Goal: Information Seeking & Learning: Find specific page/section

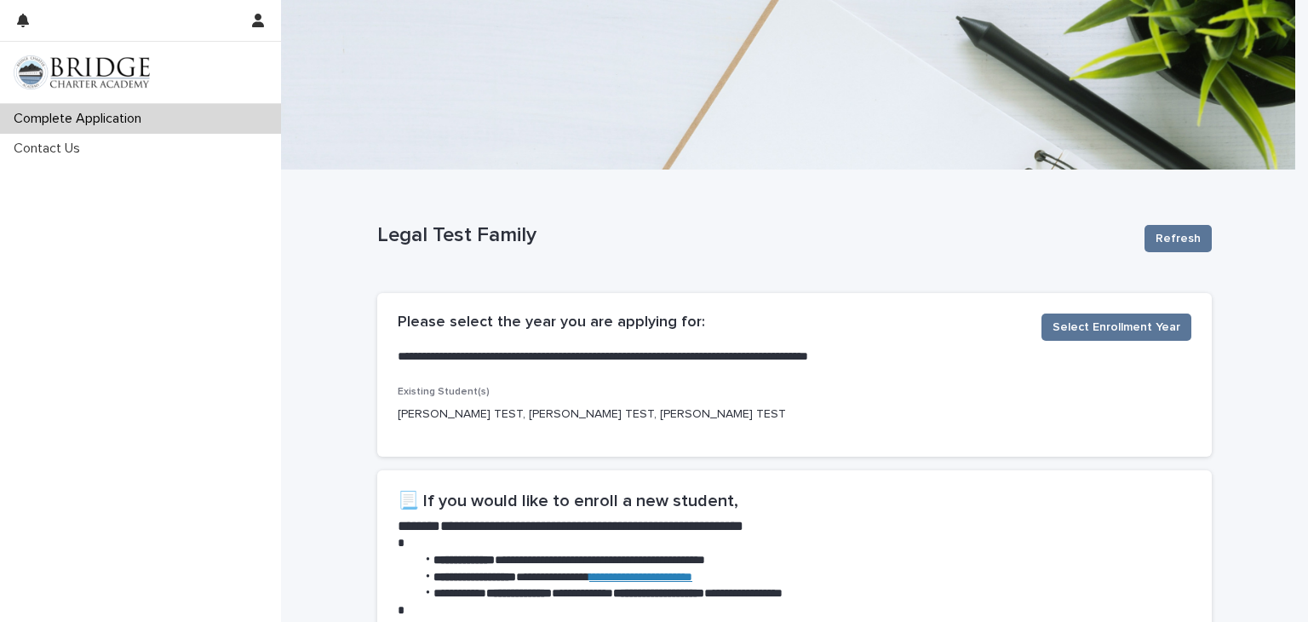
scroll to position [199, 0]
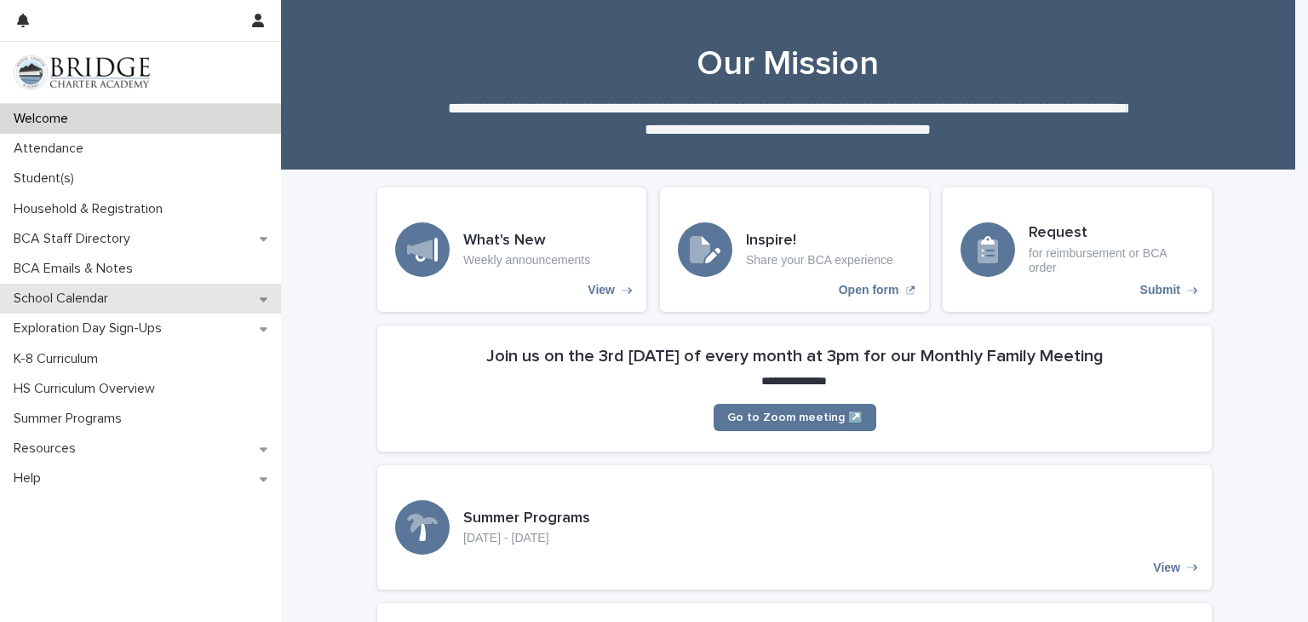
click at [20, 297] on p "School Calendar" at bounding box center [64, 298] width 115 height 16
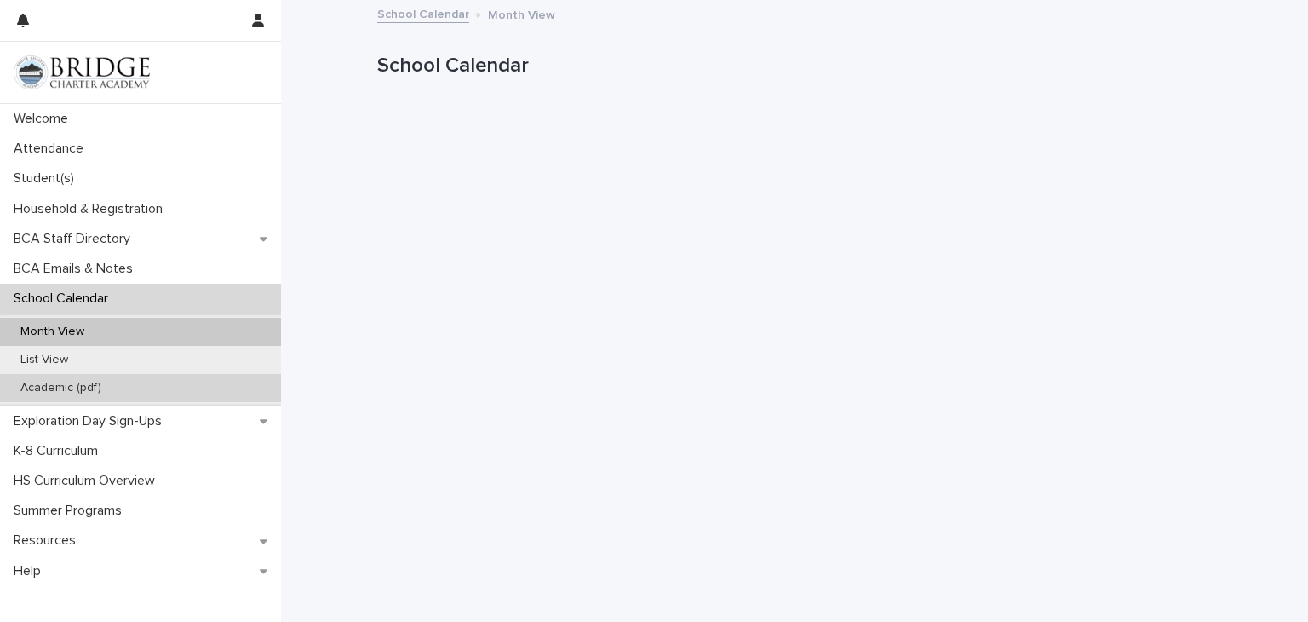
click at [92, 376] on div "Academic (pdf)" at bounding box center [140, 388] width 281 height 28
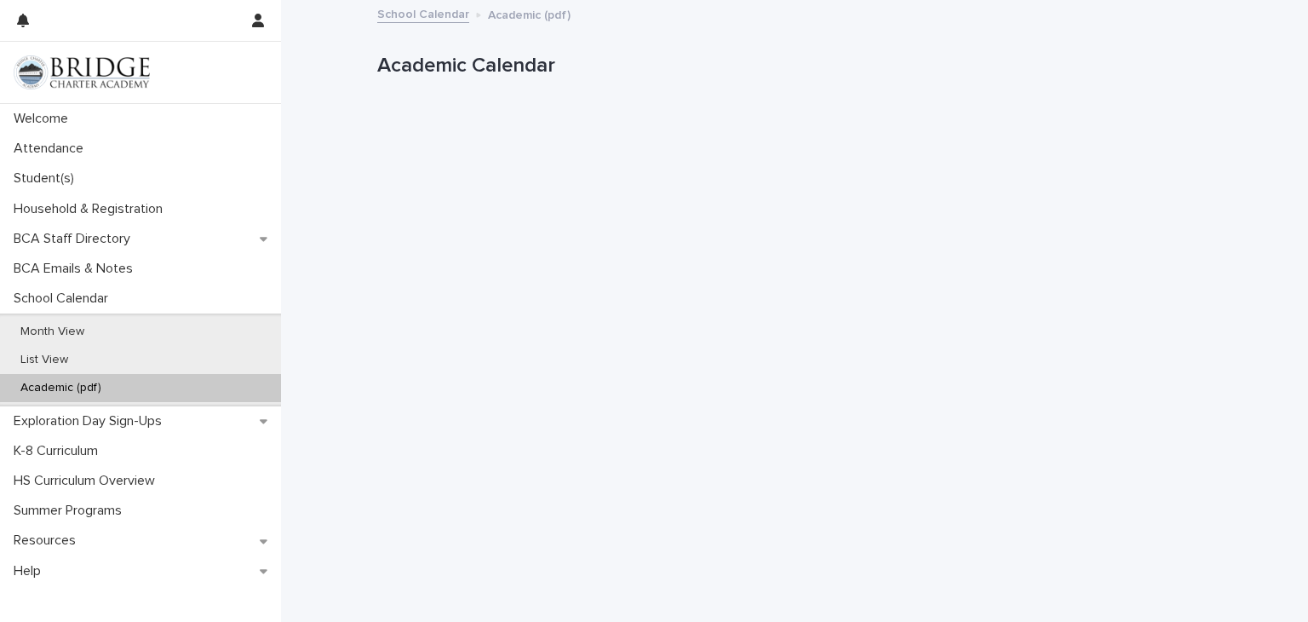
click at [336, 100] on div "Loading... Saving… Loading... Saving… Academic Calendar Academic Calendar Sorry…" at bounding box center [794, 530] width 1027 height 1056
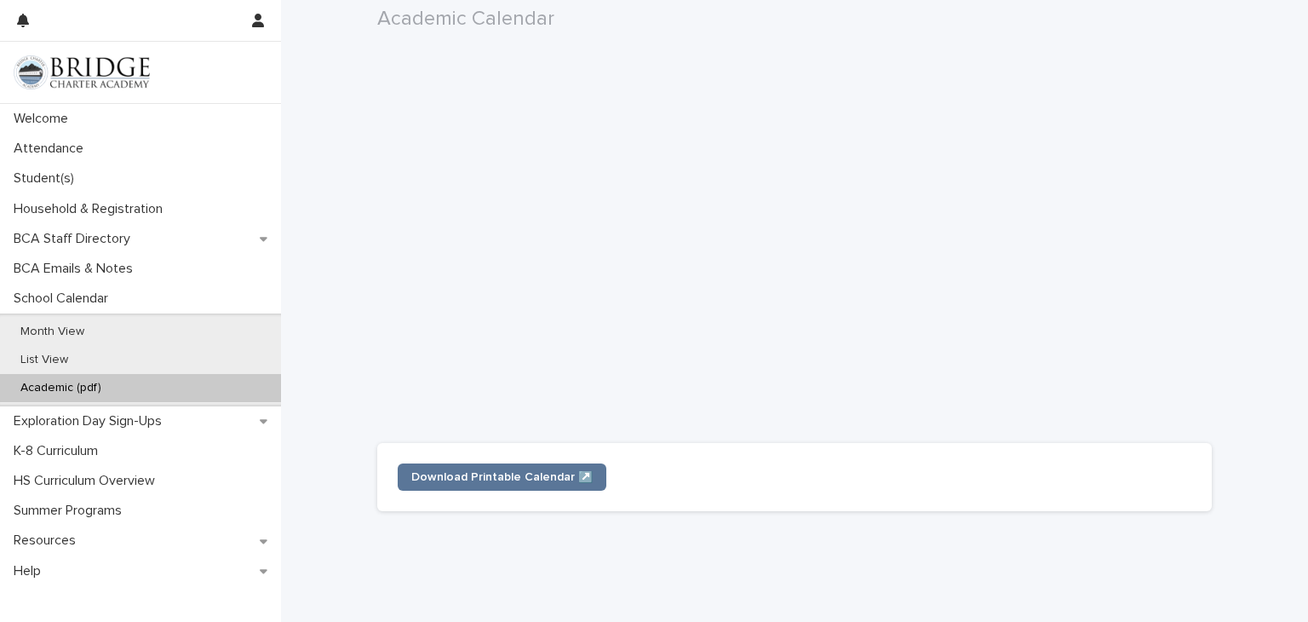
scroll to position [484, 0]
